Goal: Register for event/course

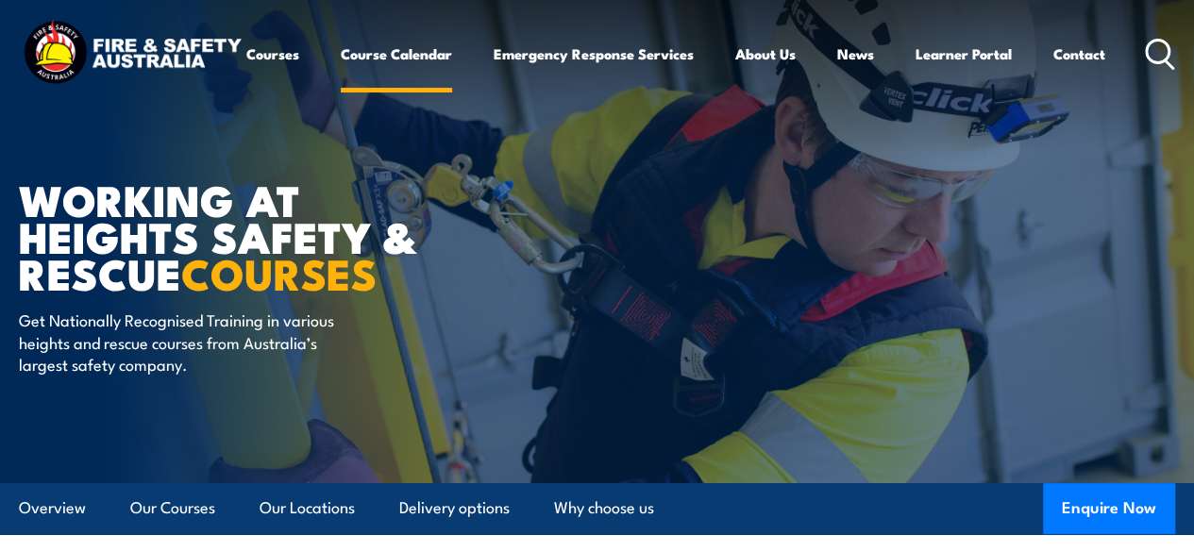
click at [341, 76] on link "Course Calendar" at bounding box center [396, 53] width 111 height 45
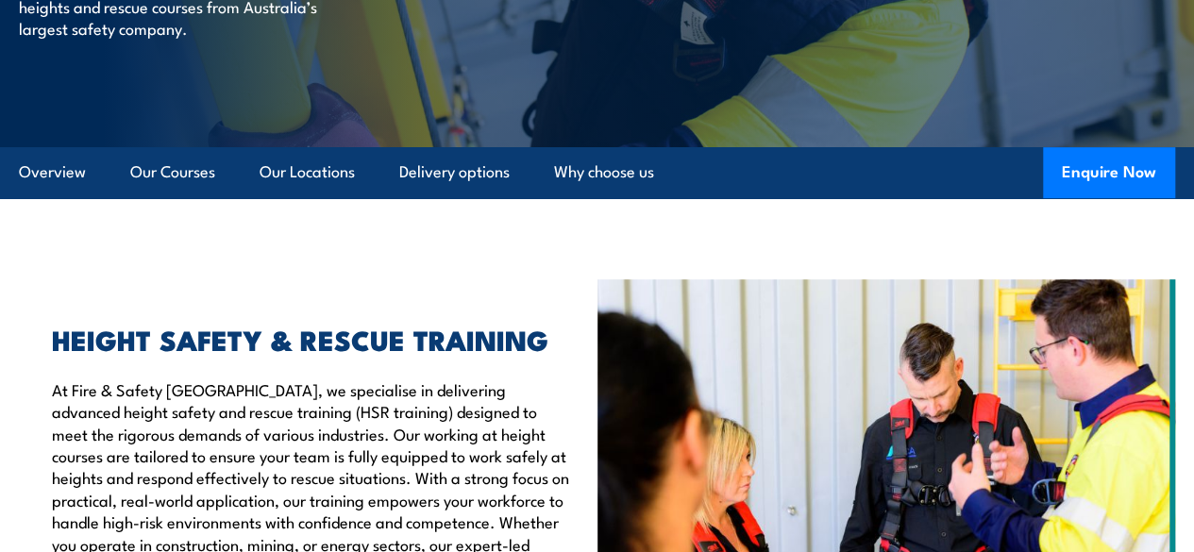
scroll to position [378, 0]
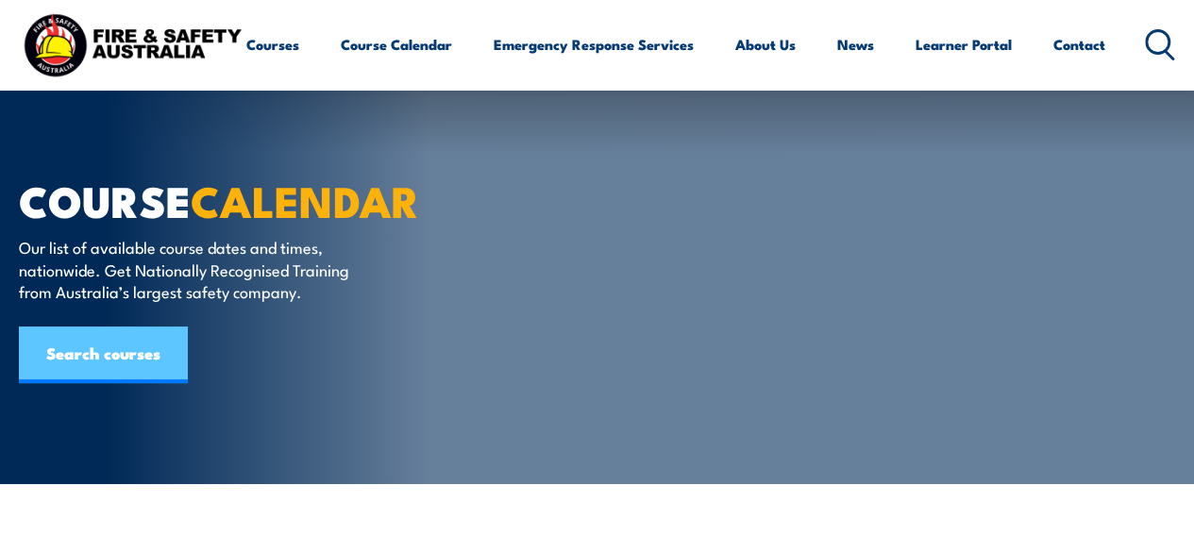
scroll to position [189, 0]
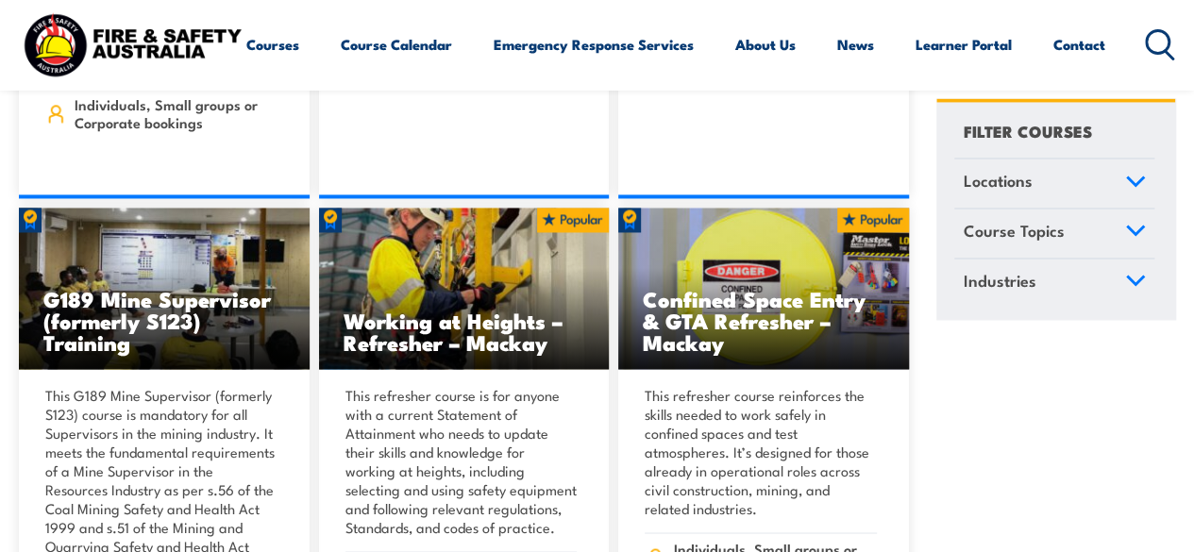
scroll to position [1510, 0]
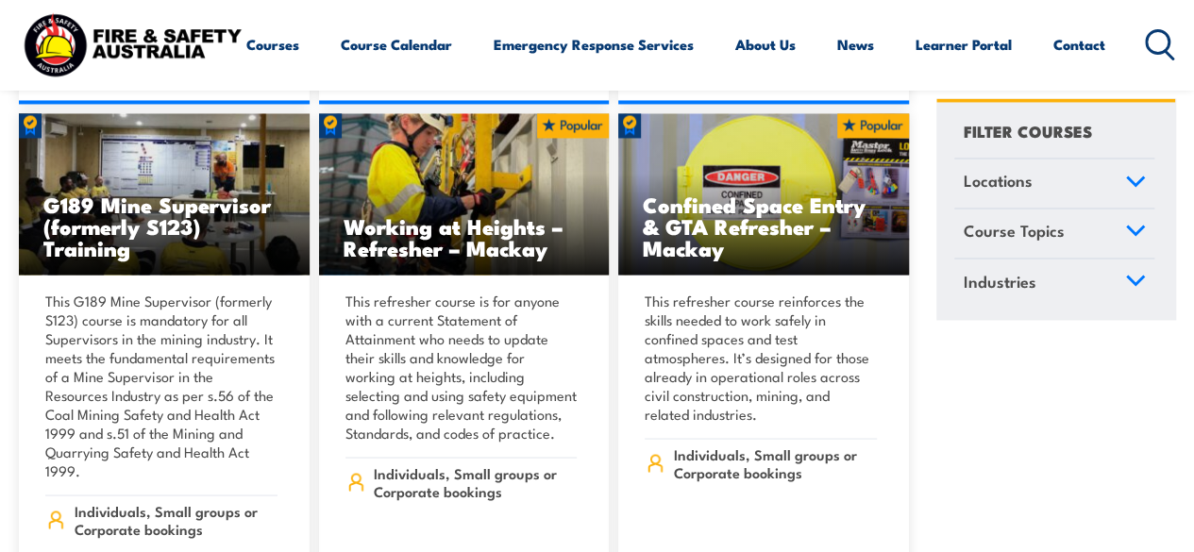
click at [1133, 182] on icon at bounding box center [1135, 181] width 17 height 8
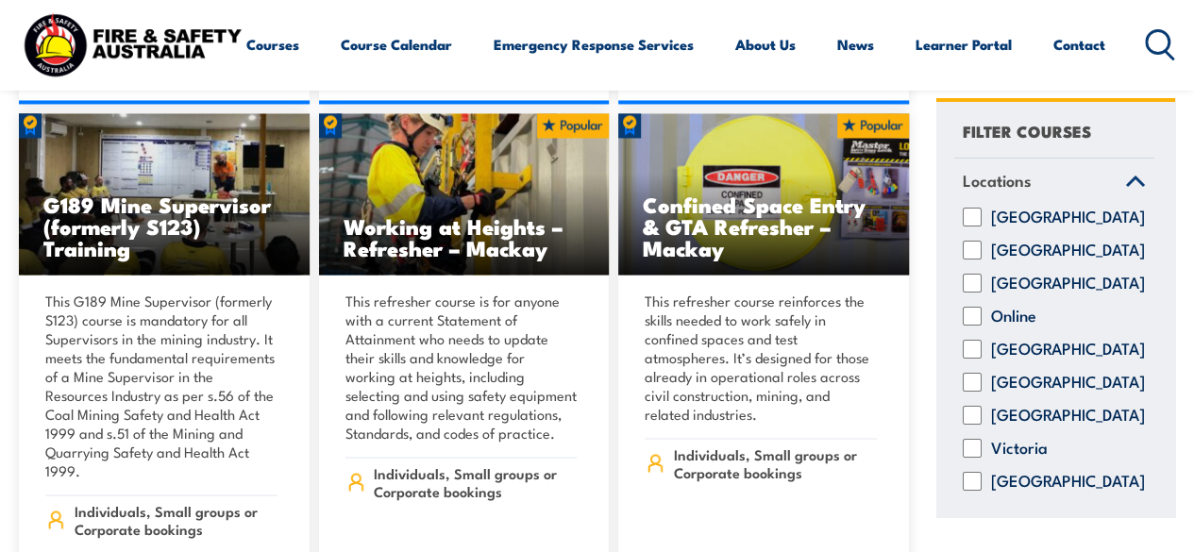
click at [977, 459] on input "Victoria" at bounding box center [972, 449] width 19 height 19
checkbox input "true"
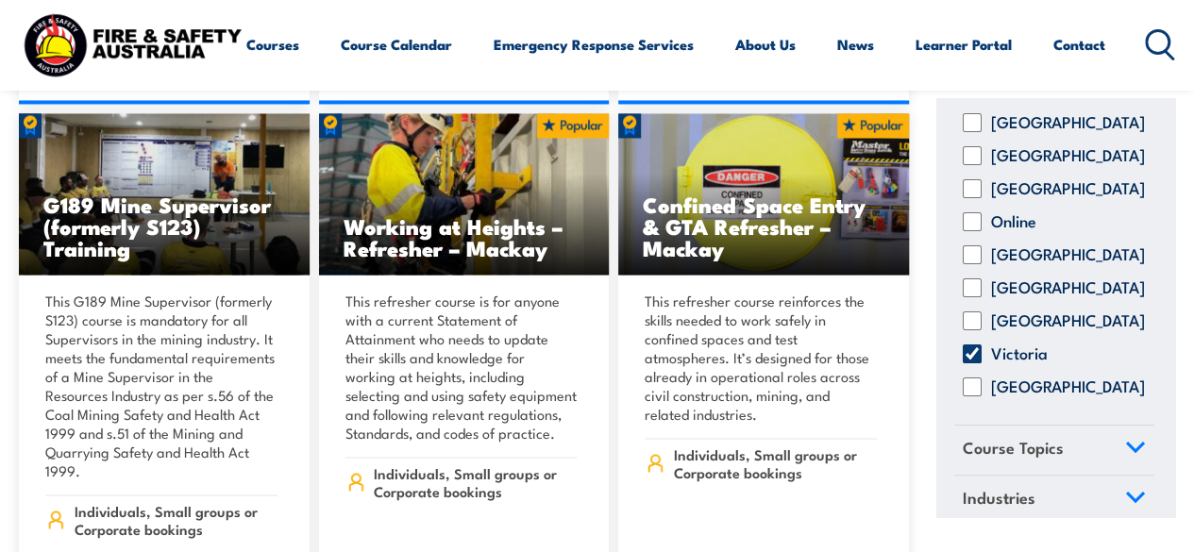
scroll to position [127, 0]
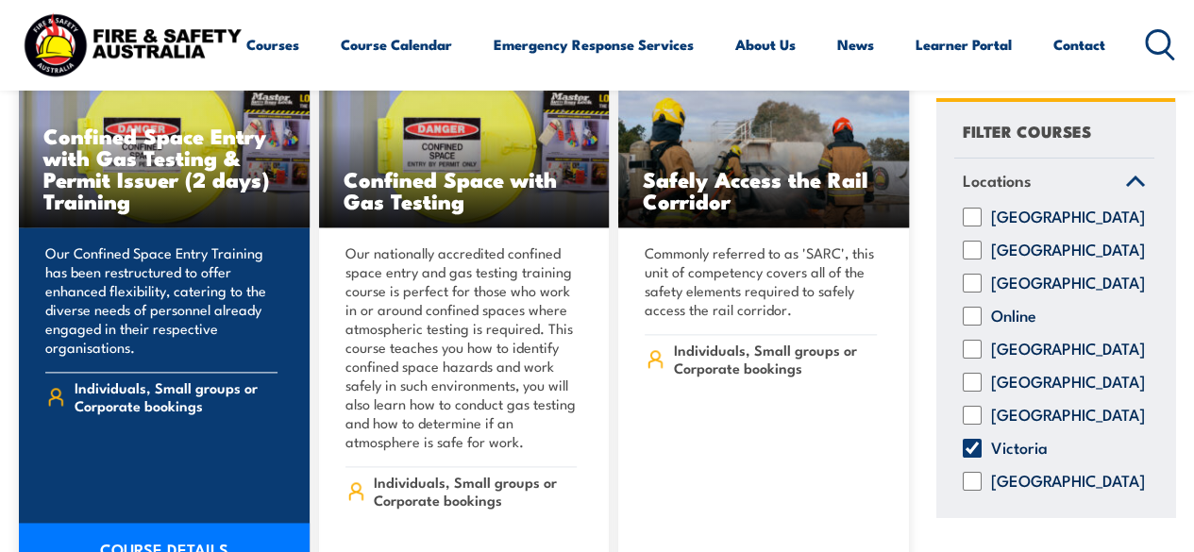
scroll to position [1133, 0]
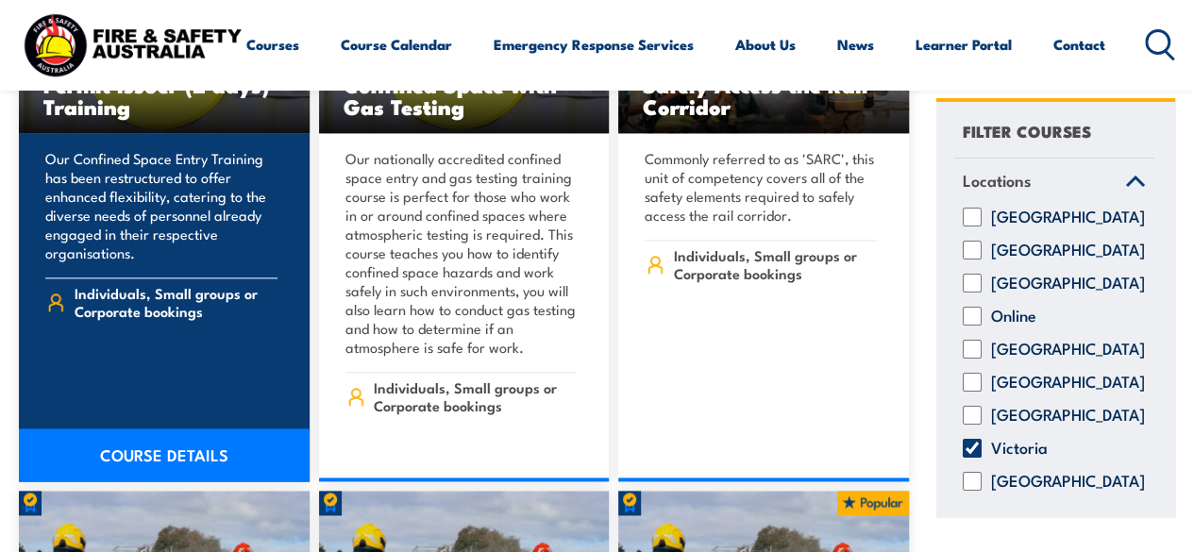
click at [146, 429] on link "COURSE DETAILS" at bounding box center [164, 455] width 291 height 53
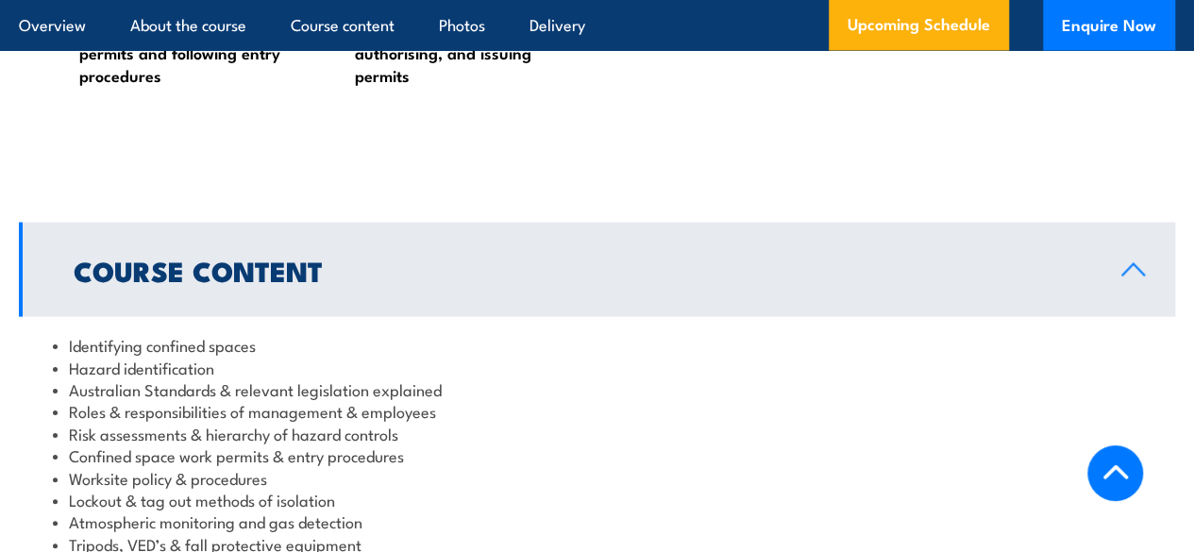
scroll to position [1510, 0]
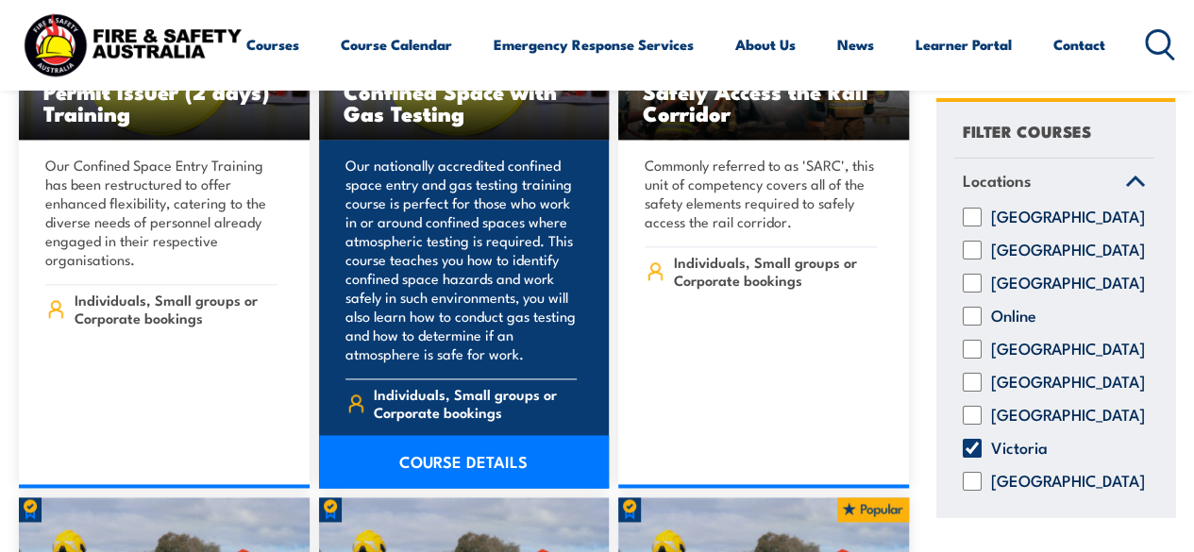
scroll to position [1133, 0]
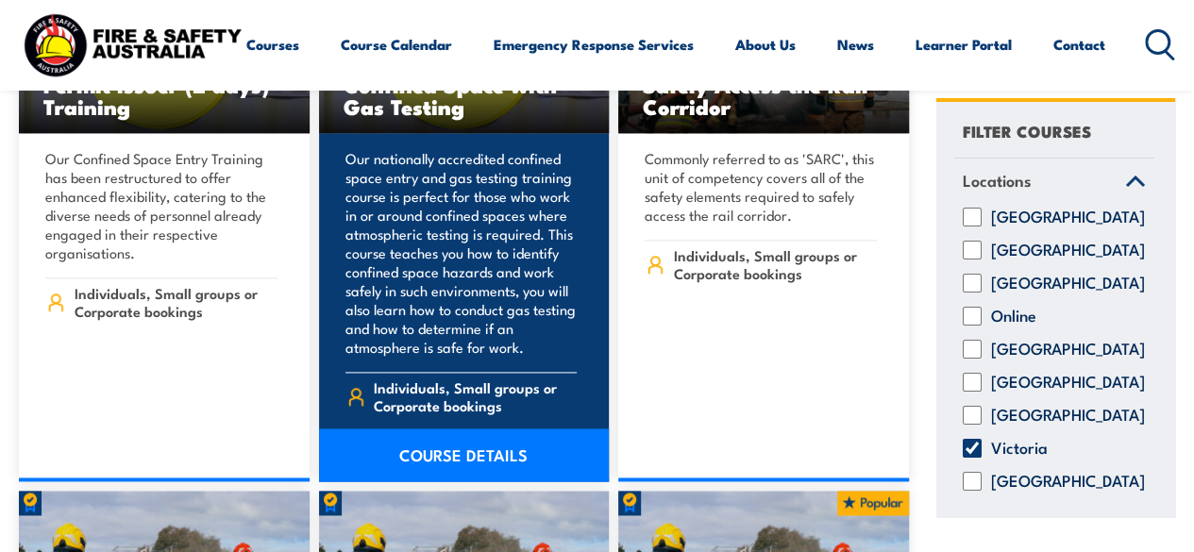
click at [431, 429] on link "COURSE DETAILS" at bounding box center [464, 455] width 291 height 53
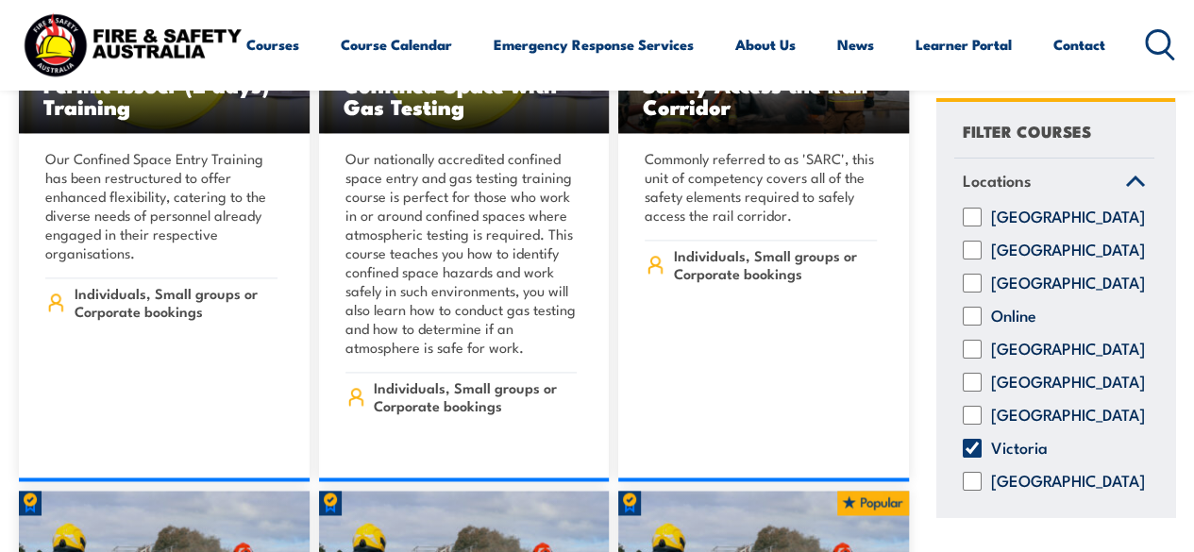
click at [966, 459] on input "Victoria" at bounding box center [972, 449] width 19 height 19
checkbox input "false"
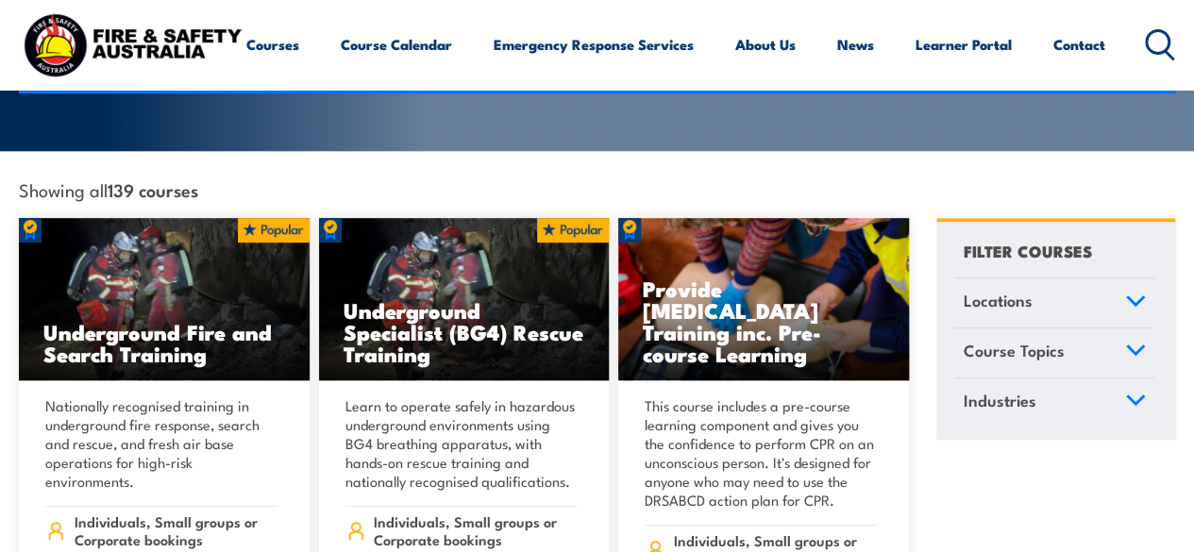
scroll to position [472, 0]
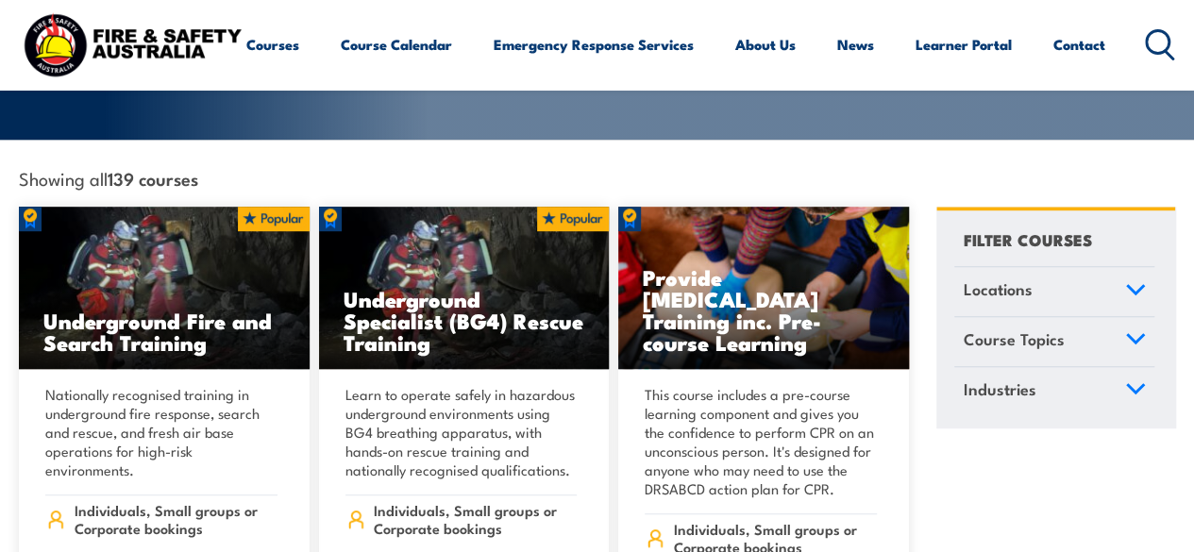
click at [1127, 275] on link "Locations" at bounding box center [1054, 291] width 200 height 49
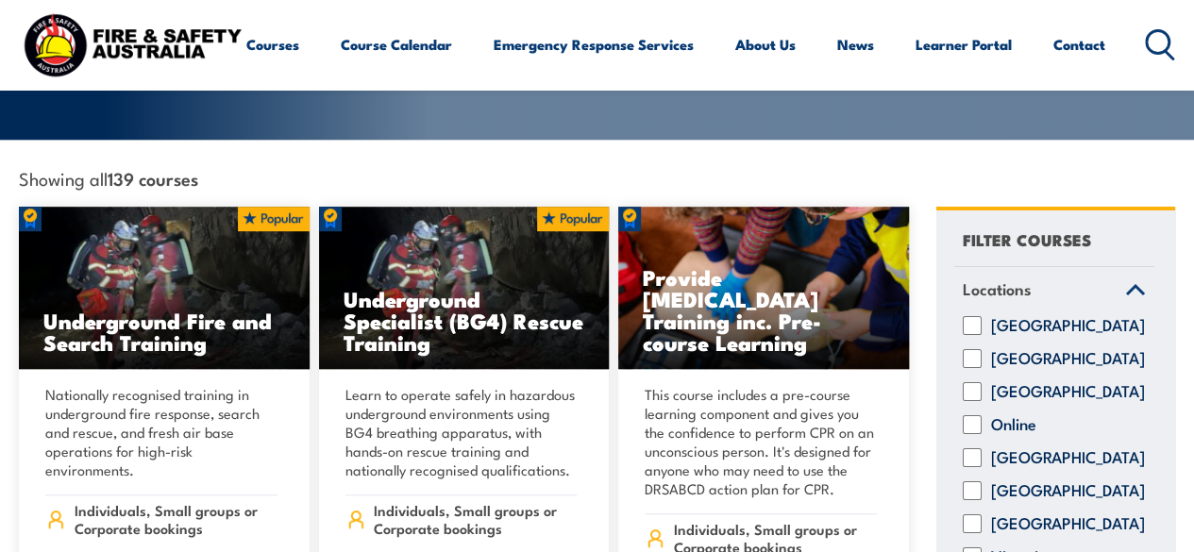
click at [978, 415] on input "Online" at bounding box center [972, 424] width 19 height 19
checkbox input "true"
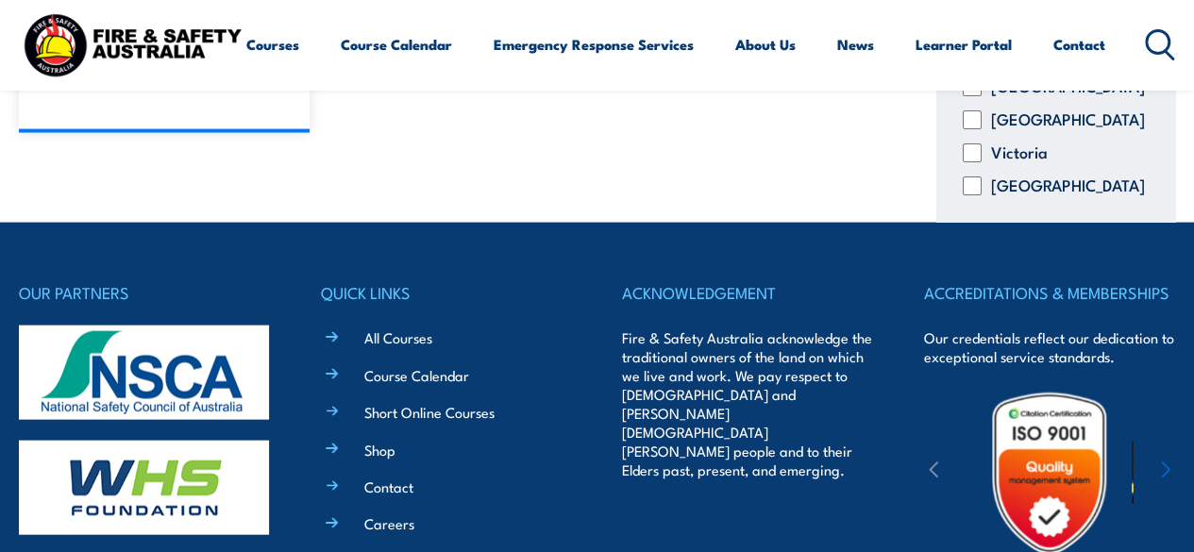
scroll to position [1888, 0]
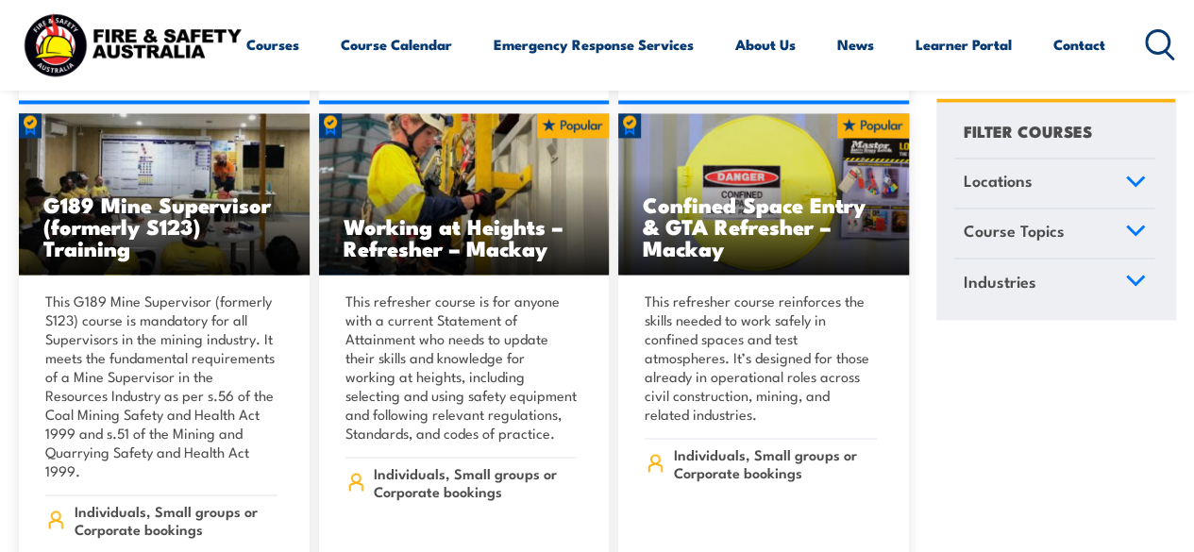
scroll to position [1510, 0]
